Goal: Task Accomplishment & Management: Use online tool/utility

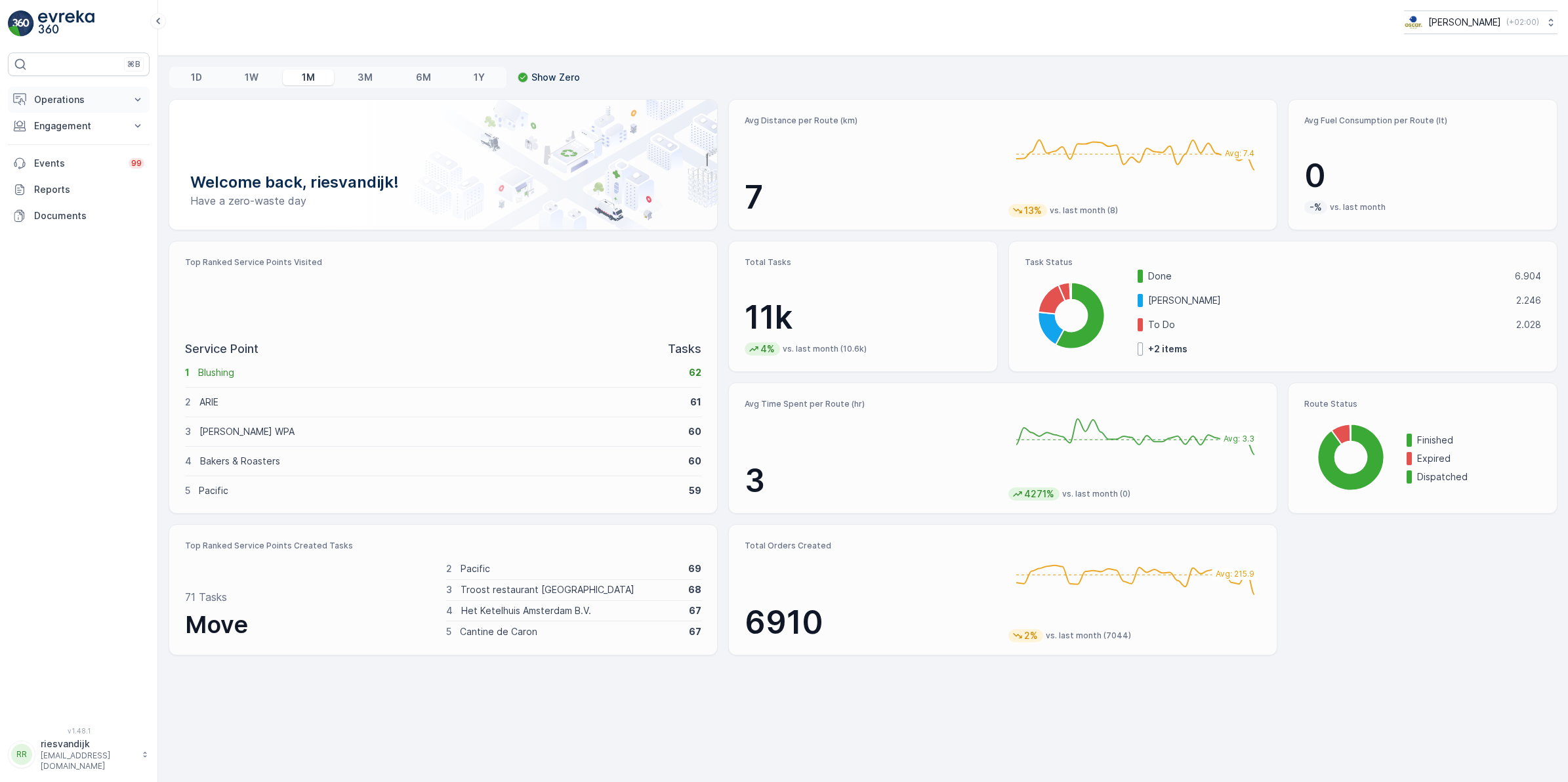
click at [72, 92] on button "Operations" at bounding box center [79, 100] width 141 height 27
click at [66, 152] on link "Routes & Tasks" at bounding box center [88, 158] width 122 height 18
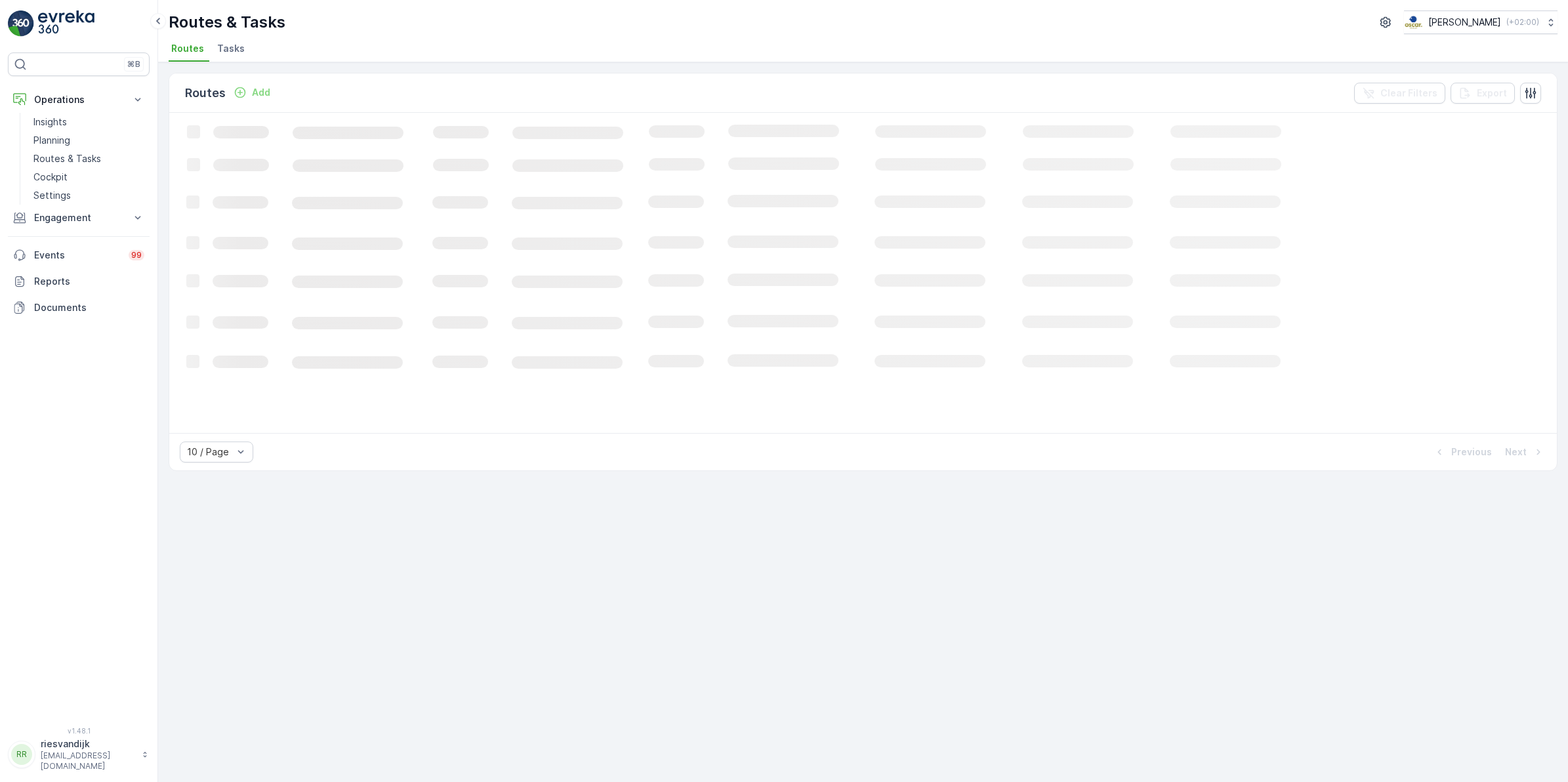
click at [219, 47] on span "Tasks" at bounding box center [231, 49] width 27 height 13
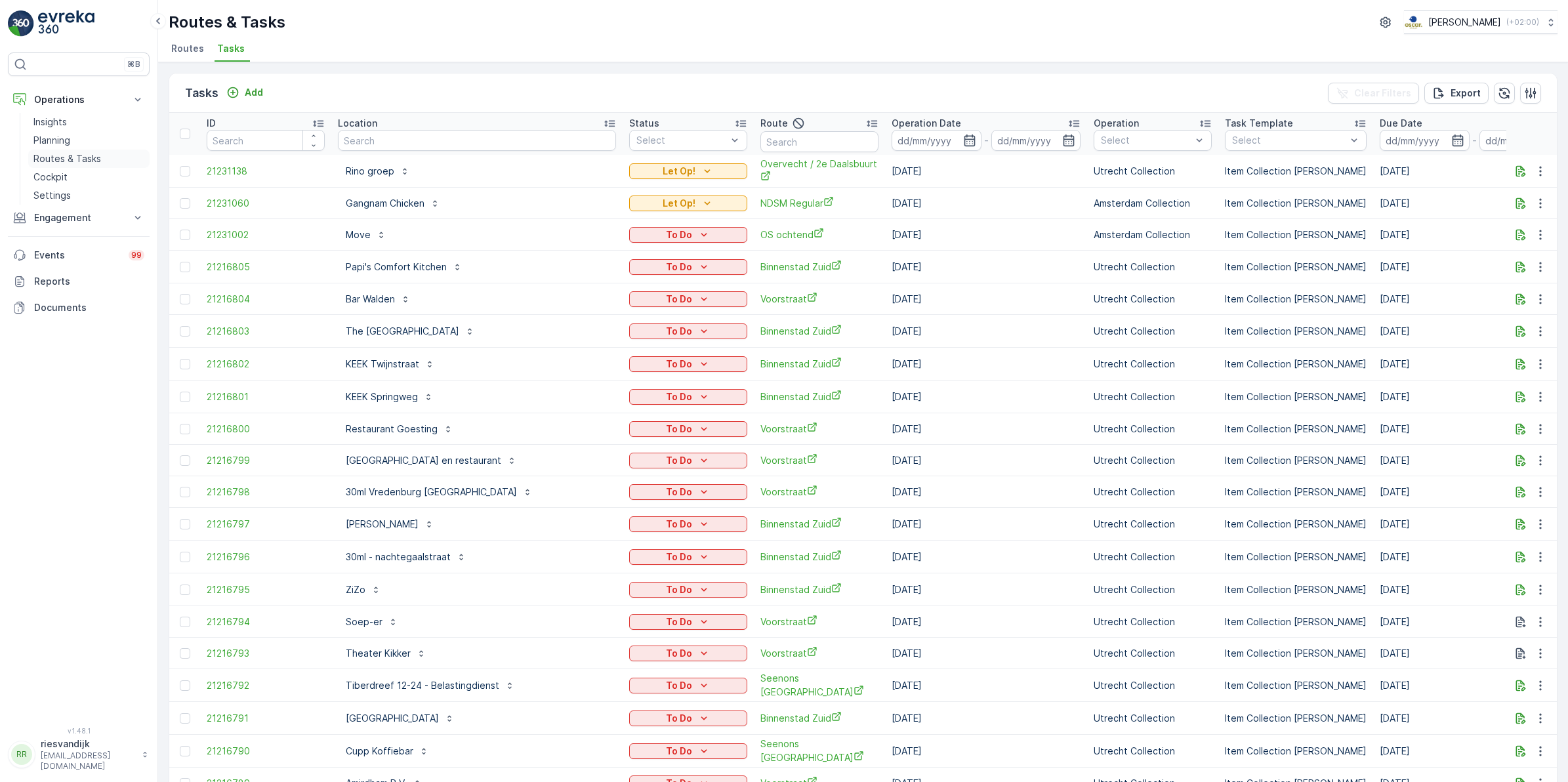
click at [67, 154] on p "Routes & Tasks" at bounding box center [67, 159] width 68 height 13
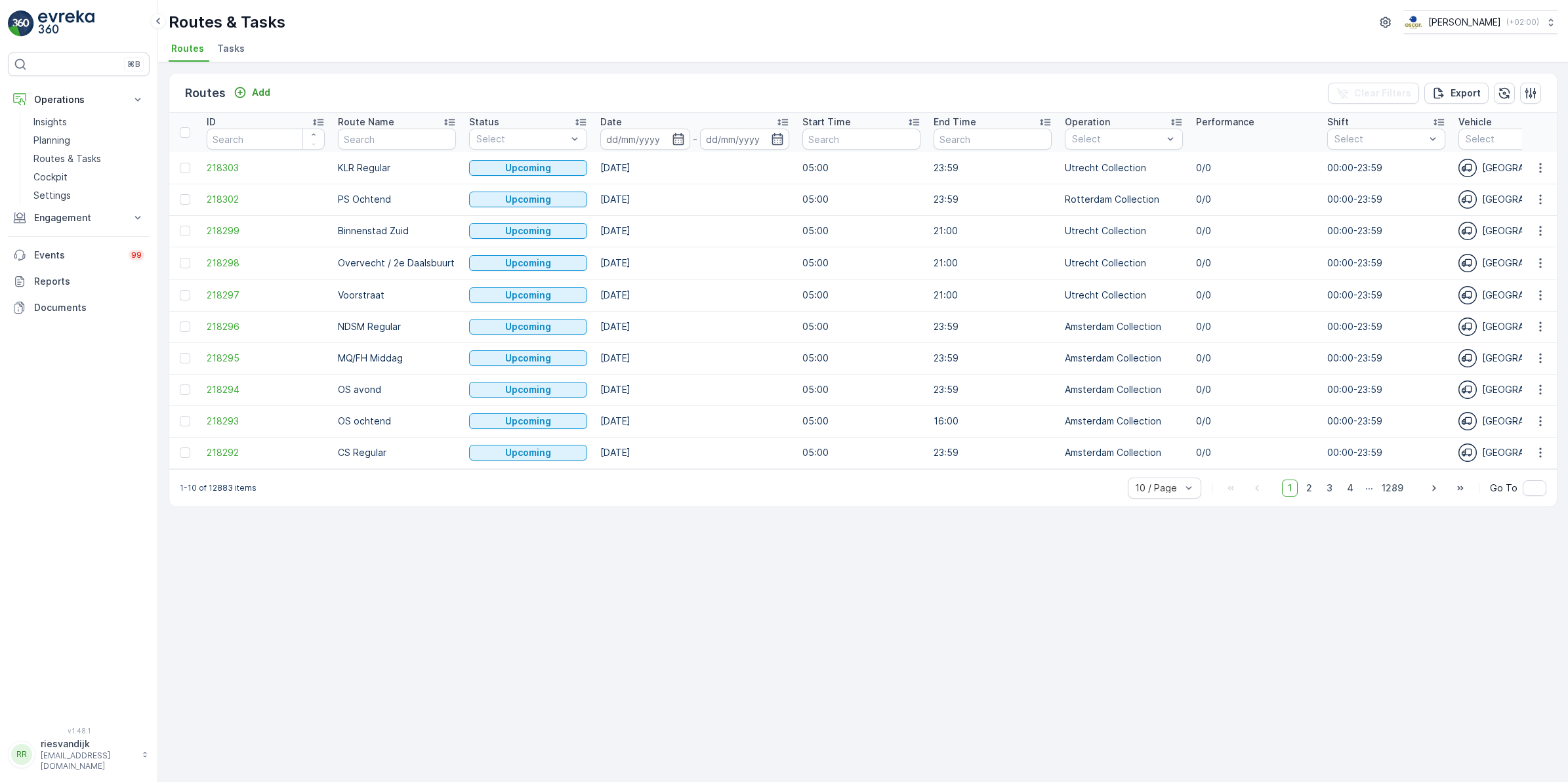
click at [231, 46] on span "Tasks" at bounding box center [231, 49] width 27 height 13
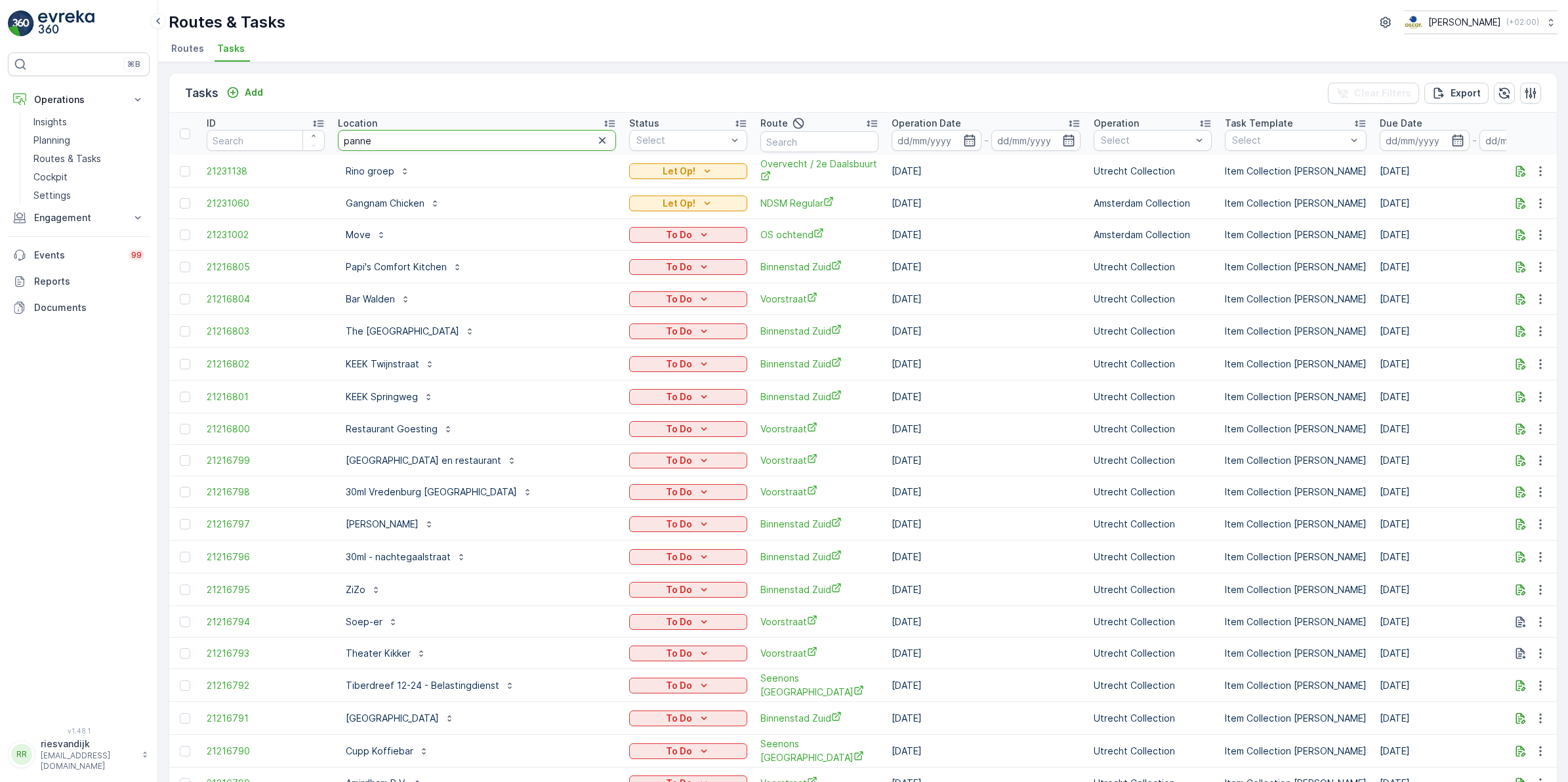
type input "pannen"
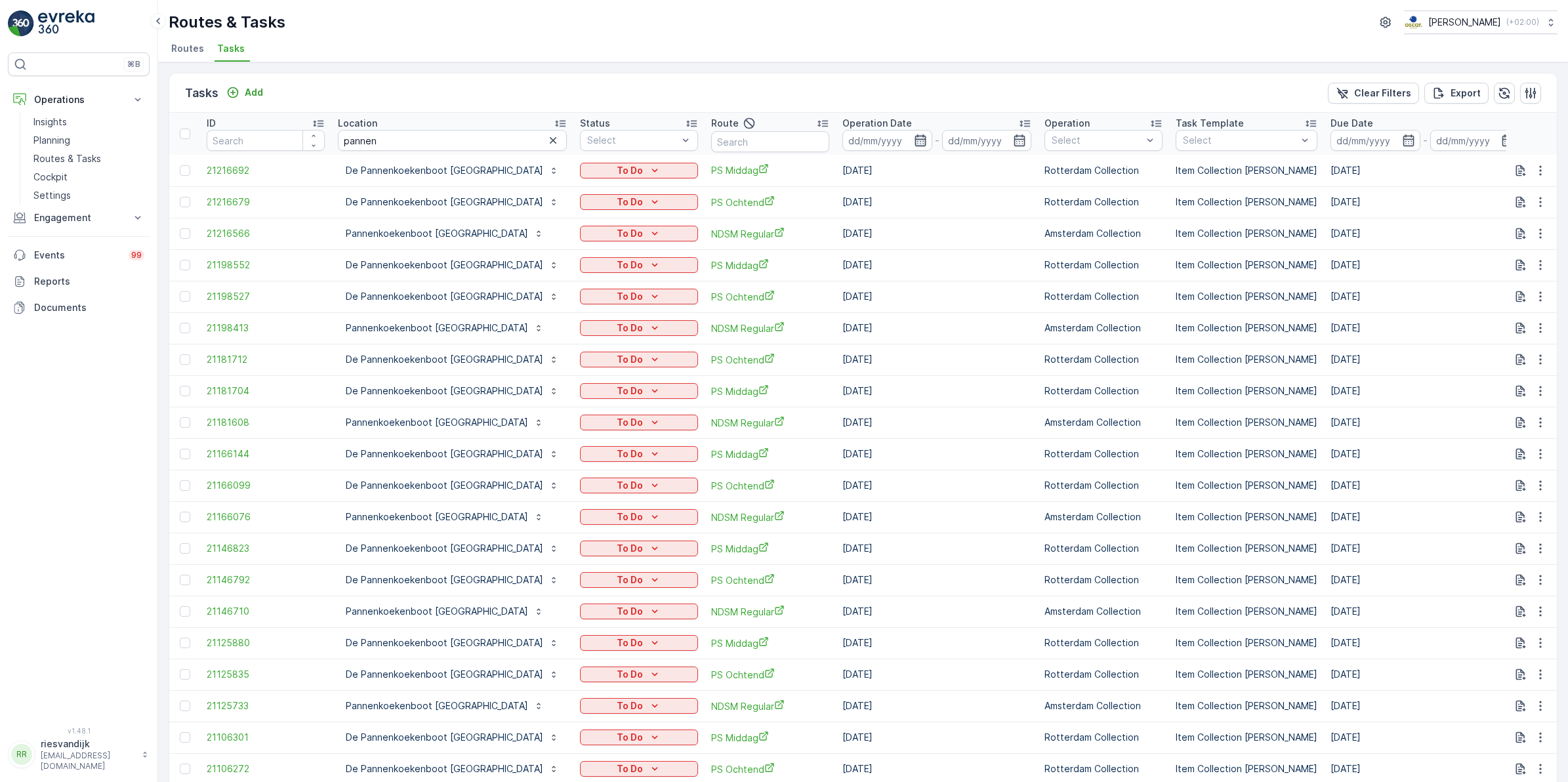
click at [914, 139] on icon "button" at bounding box center [920, 141] width 13 height 13
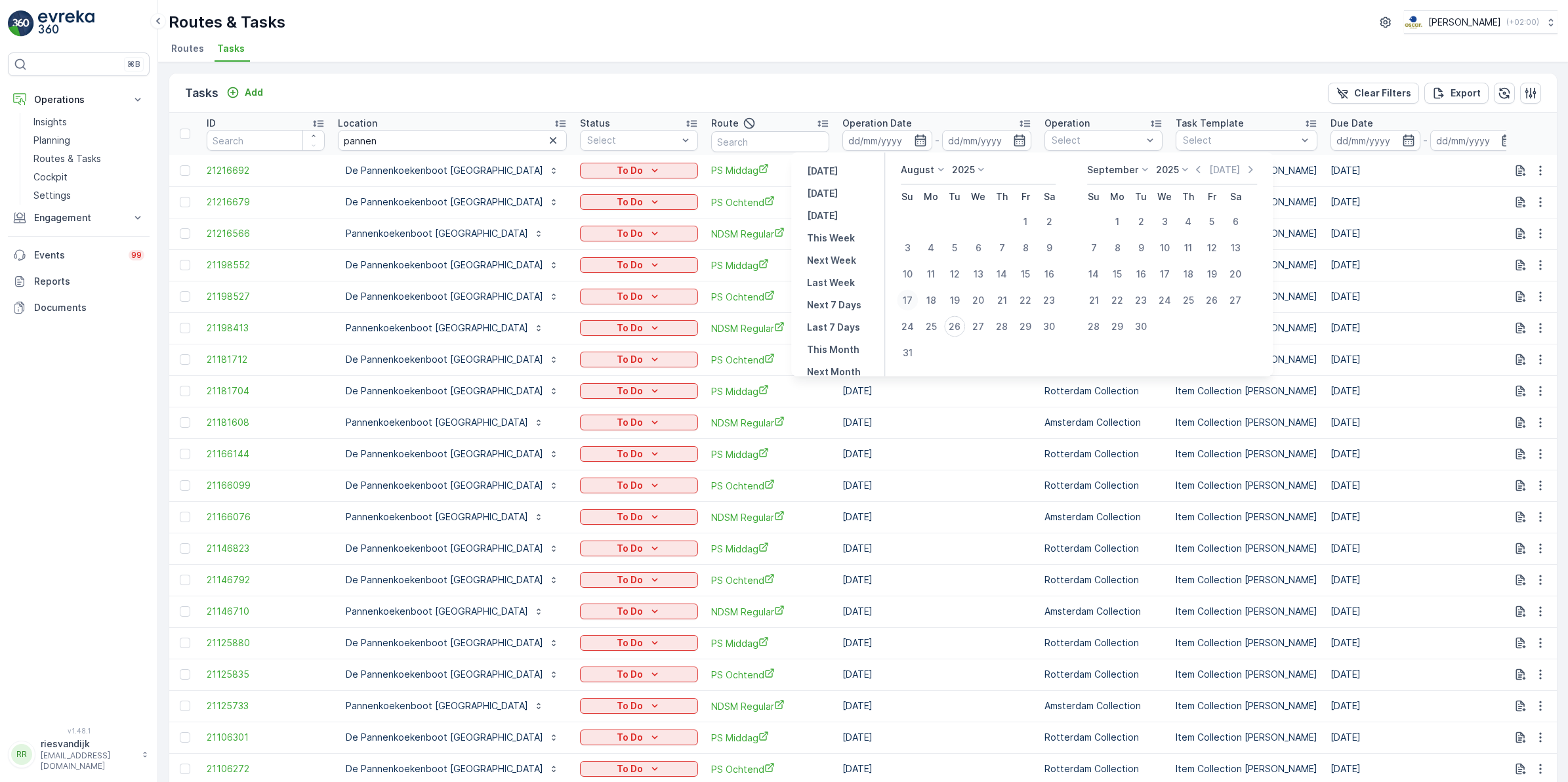
click at [911, 297] on div "17" at bounding box center [907, 301] width 21 height 21
type input "[DATE]"
click at [911, 297] on div "17" at bounding box center [907, 301] width 21 height 21
type input "[DATE]"
click at [911, 297] on div "17" at bounding box center [907, 301] width 21 height 21
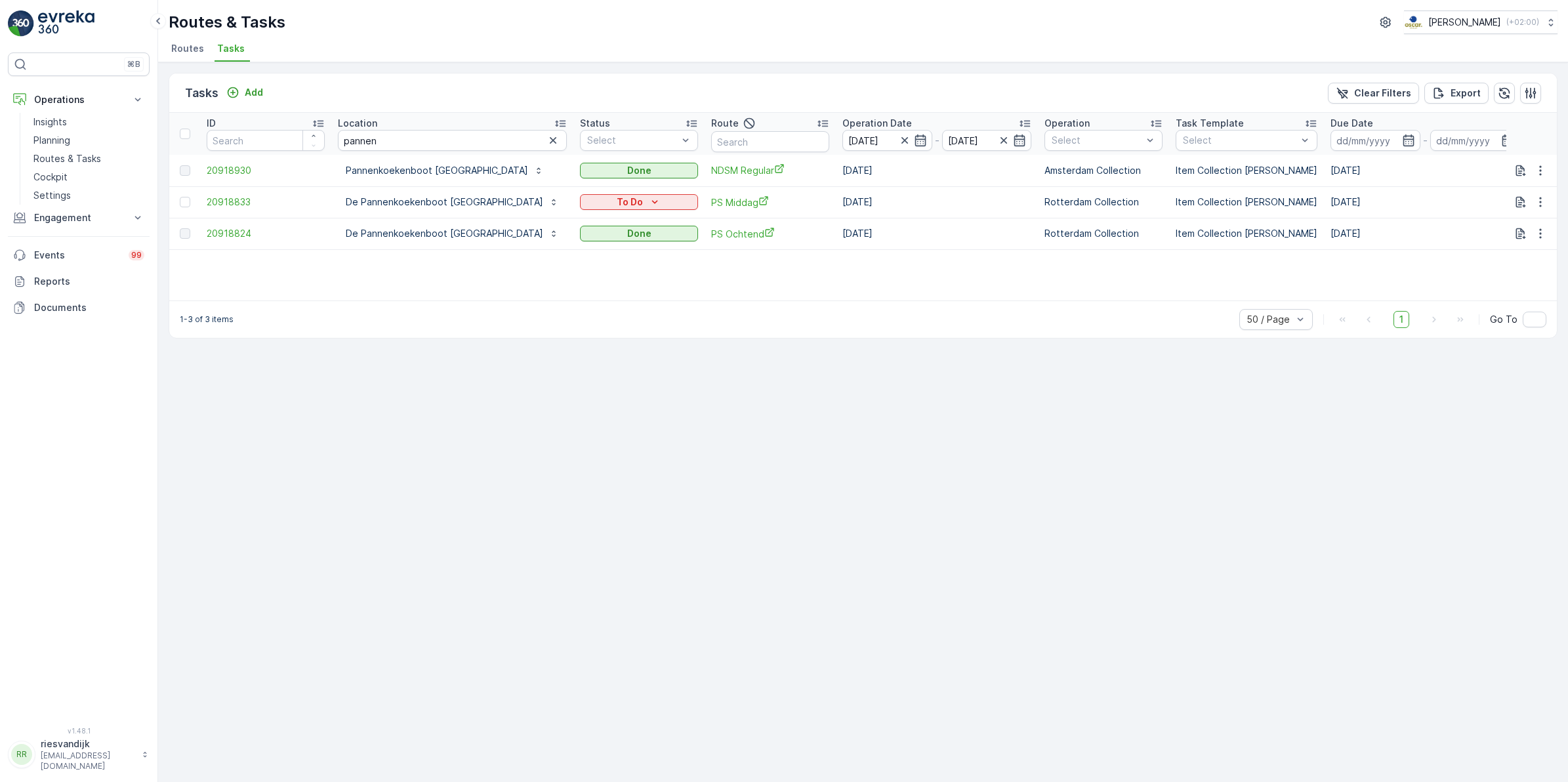
click at [386, 129] on div "Location" at bounding box center [452, 124] width 229 height 13
drag, startPoint x: 412, startPoint y: 138, endPoint x: 277, endPoint y: 144, distance: 135.1
click at [277, 144] on tr "ID Location pannen Status Select Route Operation Date [DATE] - [DATE] Operation…" at bounding box center [1237, 133] width 2135 height 42
type input "kometen"
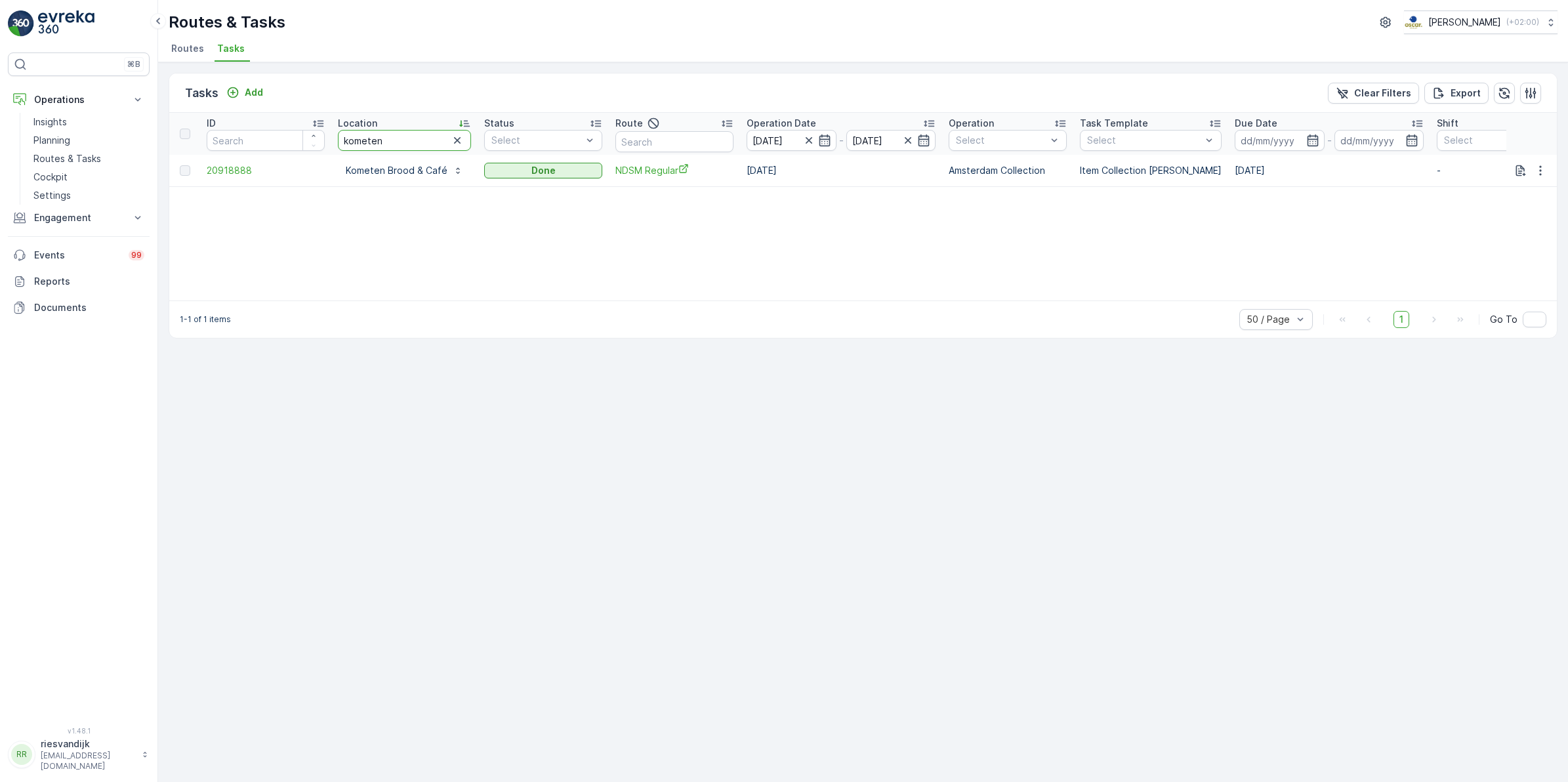
drag, startPoint x: 369, startPoint y: 143, endPoint x: 302, endPoint y: 154, distance: 67.9
click at [302, 154] on table "ID Location kometen Status Select Route Operation Date [DATE] - [DATE] Operatio…" at bounding box center [1189, 150] width 2040 height 74
type input "binnen"
click at [791, 139] on icon "button" at bounding box center [794, 141] width 13 height 13
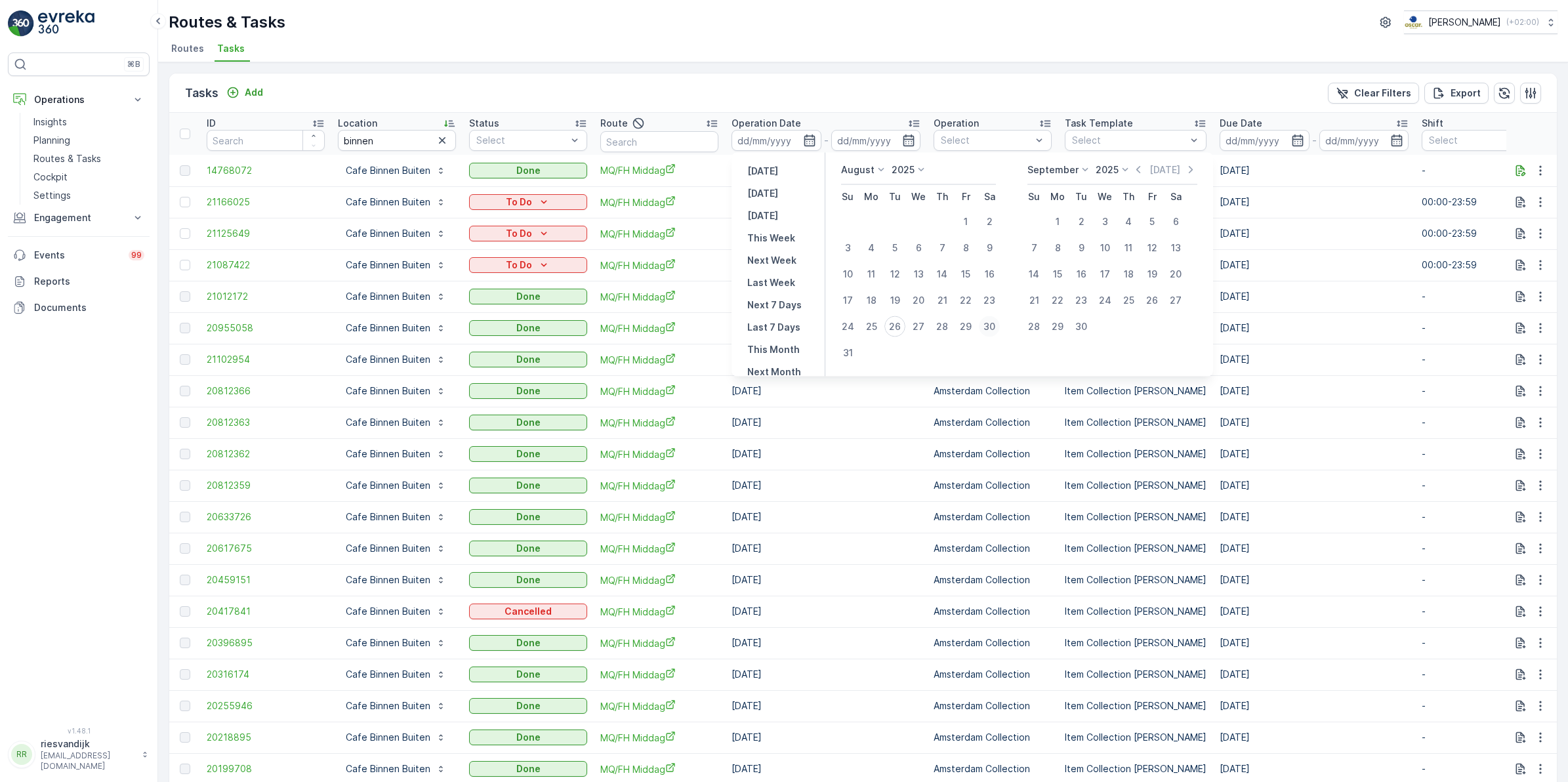
click at [998, 327] on div "30" at bounding box center [990, 327] width 21 height 21
type input "[DATE]"
click at [998, 327] on div "30" at bounding box center [990, 327] width 21 height 21
type input "[DATE]"
click at [998, 327] on div "30" at bounding box center [990, 327] width 21 height 21
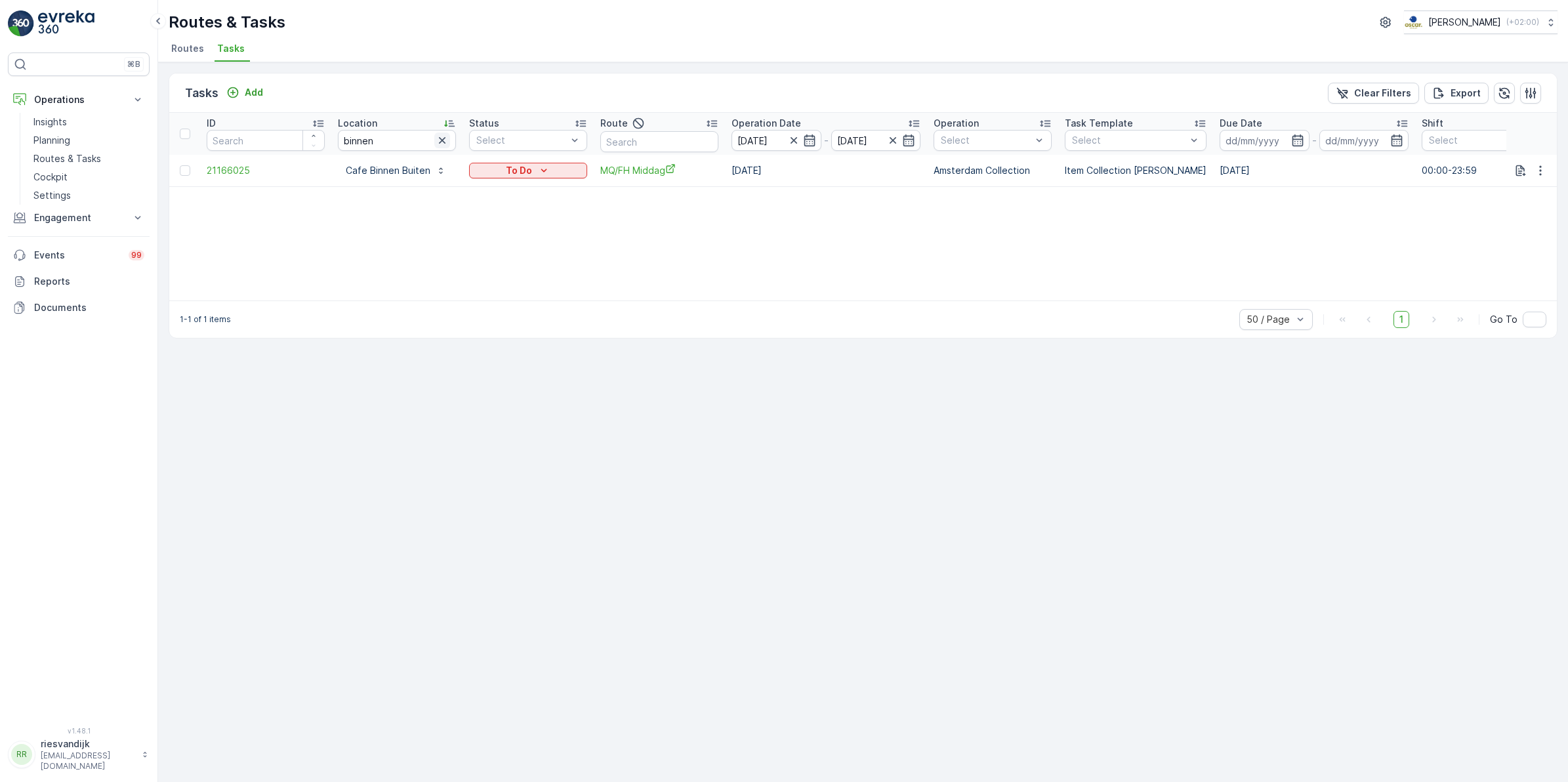
click at [444, 139] on icon "button" at bounding box center [442, 140] width 7 height 7
click at [624, 136] on input "text" at bounding box center [659, 142] width 118 height 21
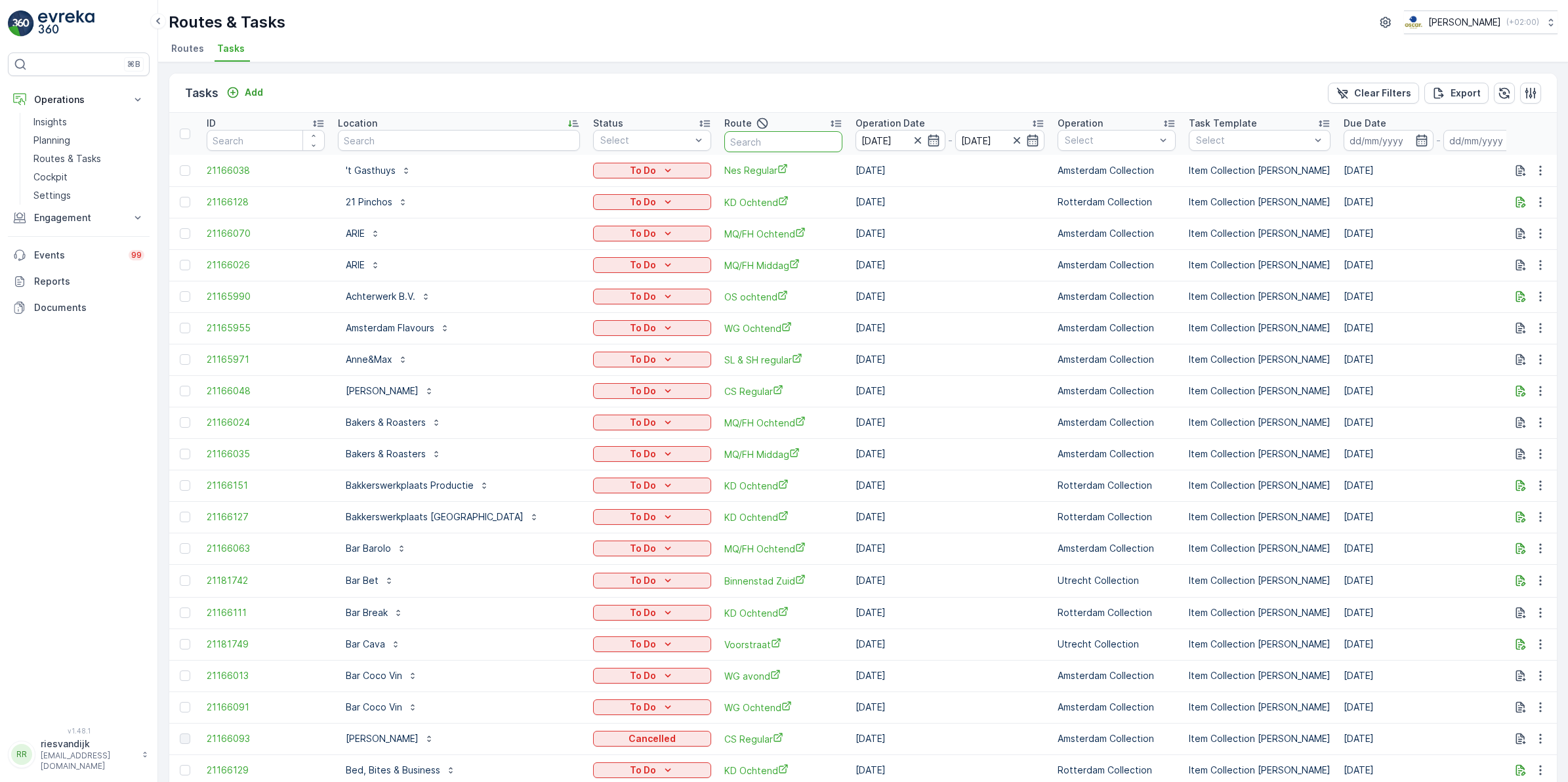
click at [724, 136] on input "text" at bounding box center [783, 142] width 118 height 21
type input "binnen"
